Goal: Information Seeking & Learning: Learn about a topic

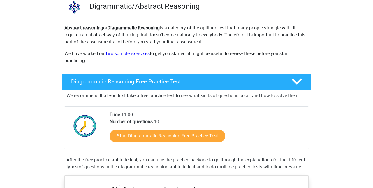
scroll to position [48, 0]
click at [179, 137] on link "Start Diagrammatic Reasoning Free Practice Test" at bounding box center [168, 136] width 116 height 12
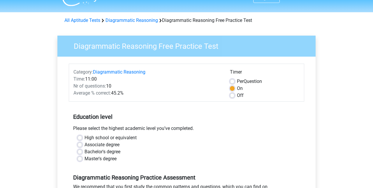
scroll to position [13, 0]
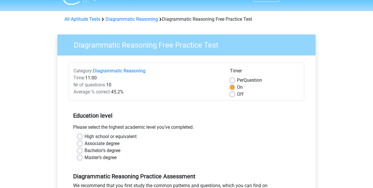
click at [85, 136] on label "High school or equivalent" at bounding box center [111, 136] width 52 height 7
click at [78, 136] on input "High school or equivalent" at bounding box center [80, 136] width 5 height 6
radio input "true"
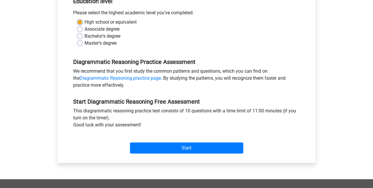
scroll to position [132, 0]
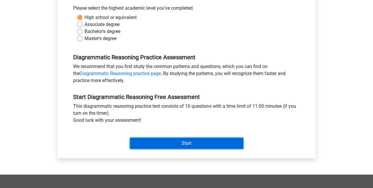
click at [226, 142] on input "Start" at bounding box center [186, 143] width 113 height 11
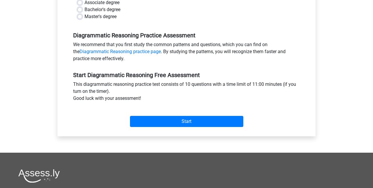
scroll to position [157, 0]
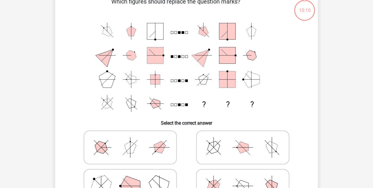
scroll to position [34, 0]
click at [272, 147] on line at bounding box center [272, 142] width 10 height 10
click at [247, 140] on input "radio" at bounding box center [245, 138] width 4 height 4
radio input "true"
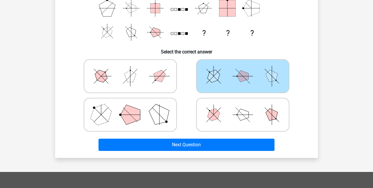
scroll to position [111, 0]
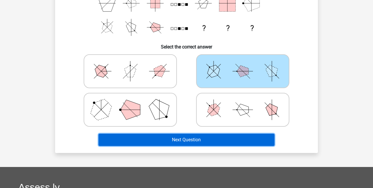
click at [201, 140] on button "Next Question" at bounding box center [187, 140] width 176 height 12
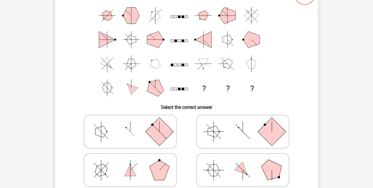
scroll to position [43, 0]
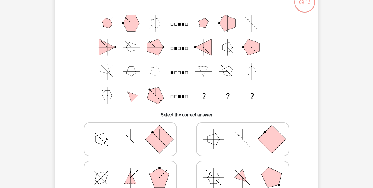
click at [94, 142] on icon at bounding box center [131, 139] width 88 height 29
click at [130, 132] on input "radio" at bounding box center [132, 130] width 4 height 4
radio input "true"
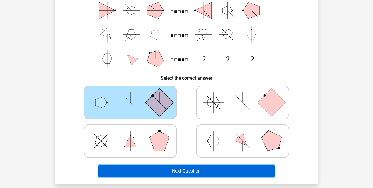
click at [256, 171] on button "Next Question" at bounding box center [187, 171] width 176 height 12
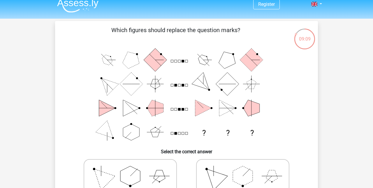
scroll to position [0, 0]
